Goal: Transaction & Acquisition: Purchase product/service

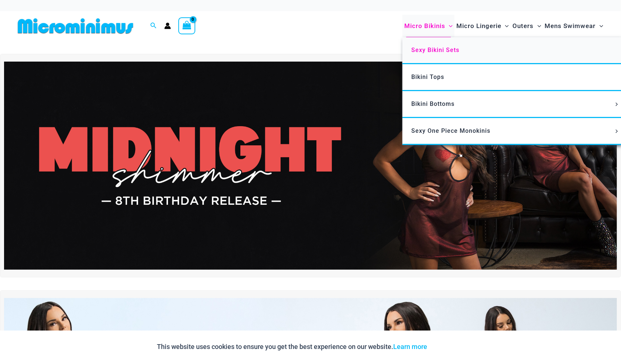
click at [435, 51] on span "Sexy Bikini Sets" at bounding box center [435, 49] width 48 height 7
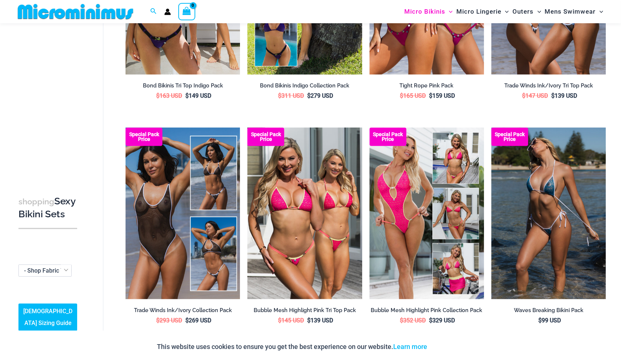
scroll to position [216, 0]
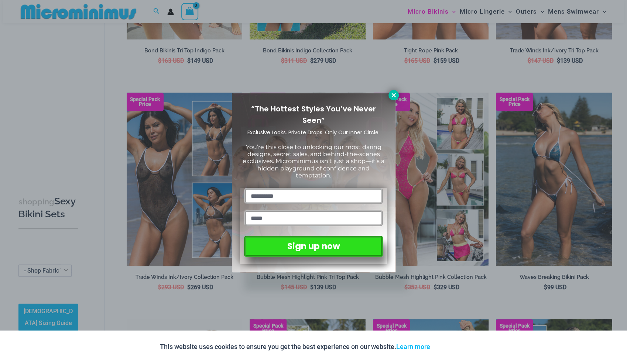
click at [397, 96] on button at bounding box center [393, 95] width 10 height 10
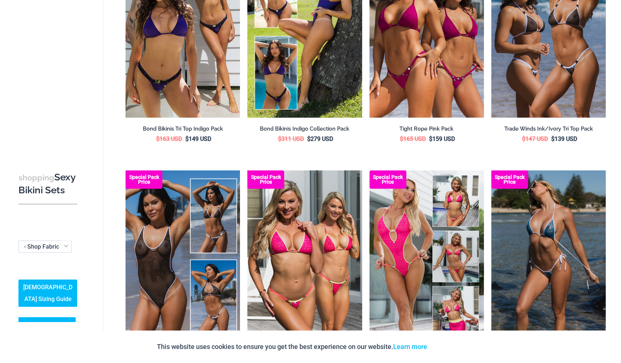
scroll to position [0, 0]
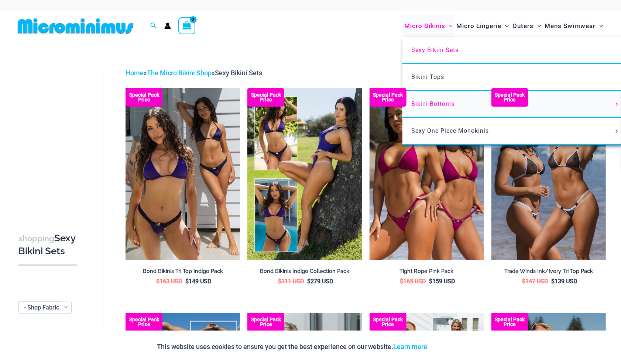
click at [439, 103] on span "Bikini Bottoms" at bounding box center [432, 103] width 43 height 7
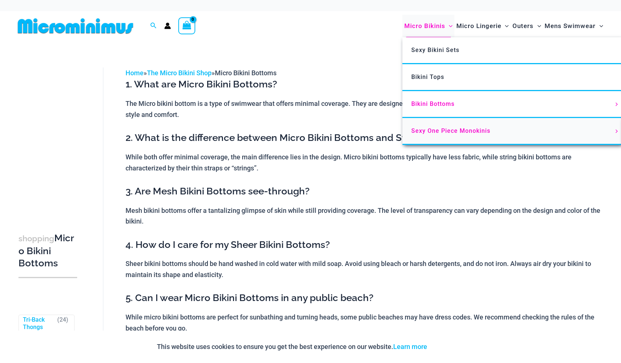
click at [439, 128] on span "Sexy One Piece Monokinis" at bounding box center [450, 130] width 79 height 7
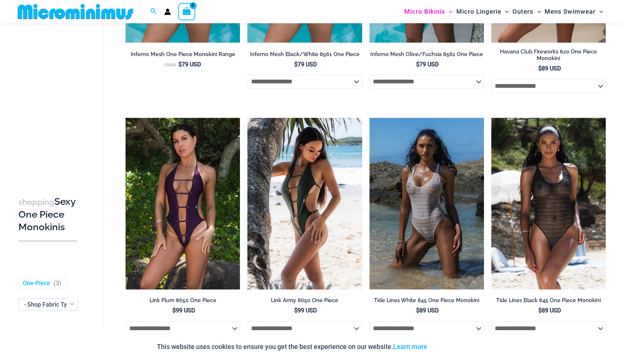
scroll to position [732, 0]
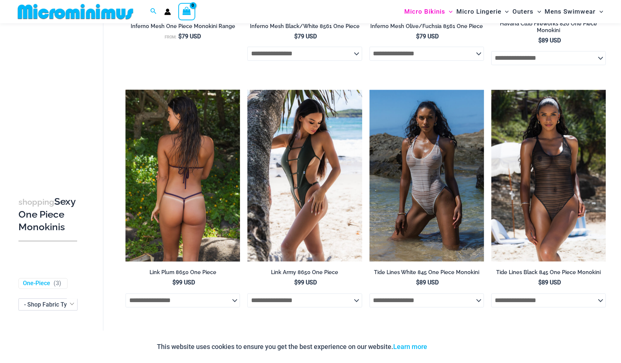
click at [199, 188] on img at bounding box center [182, 176] width 114 height 172
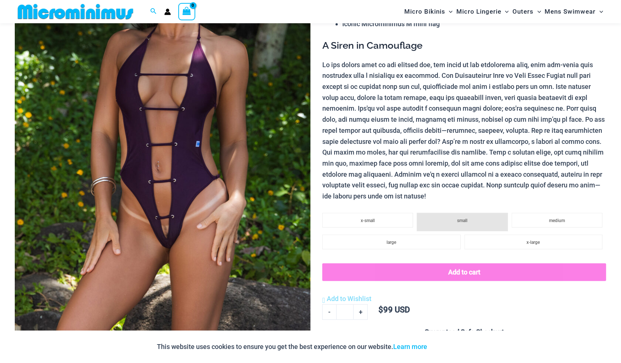
scroll to position [146, 0]
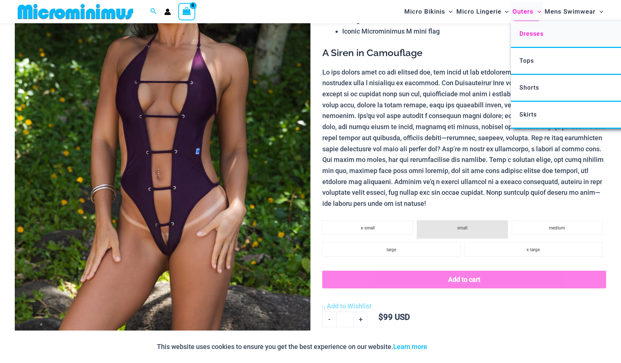
click at [531, 32] on span "Dresses" at bounding box center [531, 33] width 24 height 7
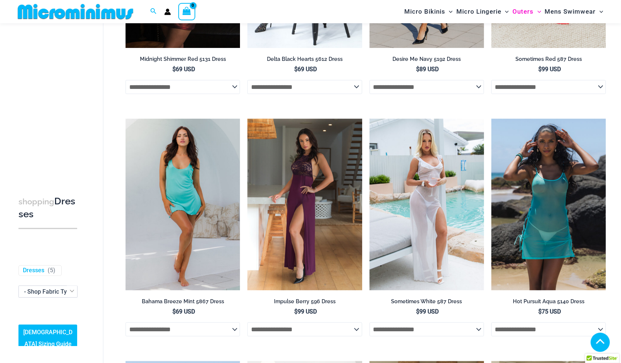
scroll to position [363, 0]
